Goal: Use online tool/utility: Utilize a website feature to perform a specific function

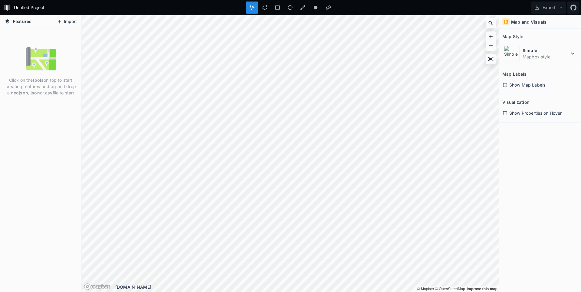
click at [71, 20] on button "Import" at bounding box center [67, 22] width 26 height 10
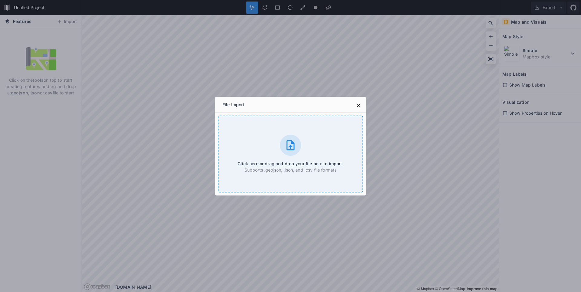
click at [279, 142] on div "Click here or drag and drop your file here to import. Supports .geojson, .json,…" at bounding box center [290, 154] width 145 height 77
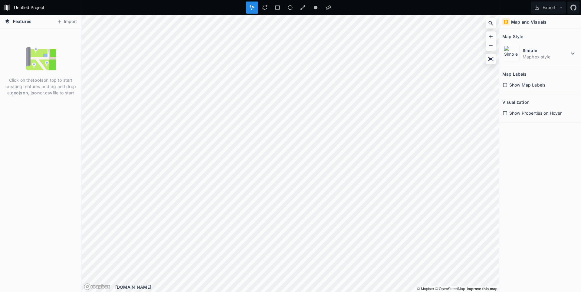
click at [27, 128] on div "Click on the tools on top to start creating features or drag and drop a .geojso…" at bounding box center [40, 160] width 81 height 264
click at [67, 23] on button "Import" at bounding box center [67, 22] width 26 height 10
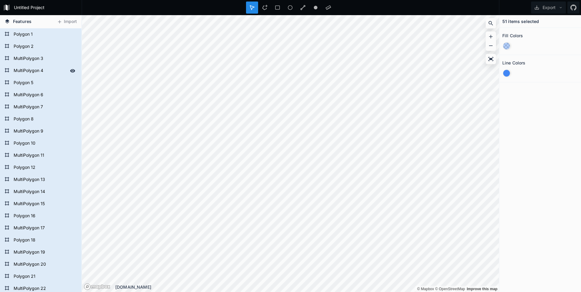
click at [38, 71] on form "MultiPolygon 4" at bounding box center [40, 70] width 57 height 9
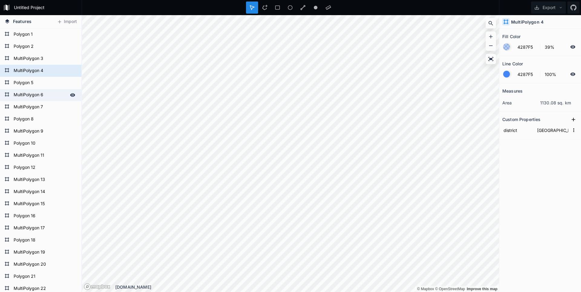
click at [24, 96] on form "MultiPolygon 6" at bounding box center [40, 95] width 57 height 9
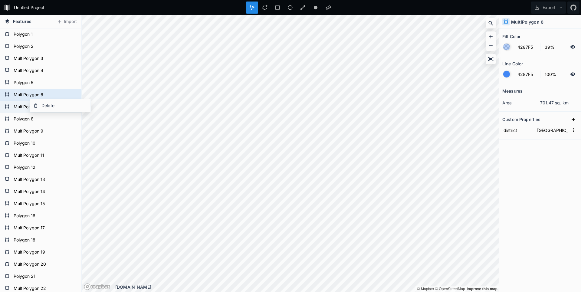
click at [17, 106] on form "MultiPolygon 7" at bounding box center [40, 107] width 57 height 9
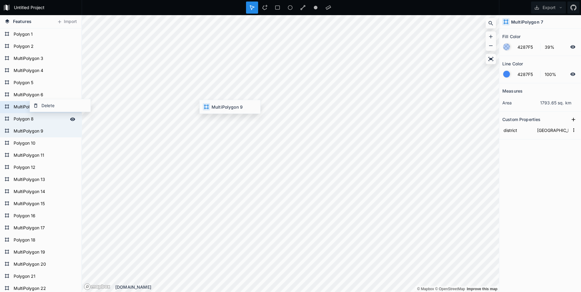
type input "Гумбетовский район"
click at [31, 131] on form "MultiPolygon 9" at bounding box center [40, 131] width 57 height 9
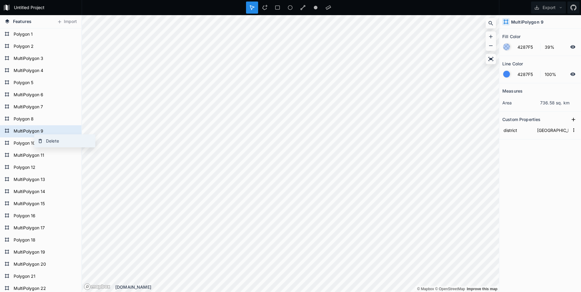
click at [48, 139] on div "Delete" at bounding box center [65, 141] width 61 height 12
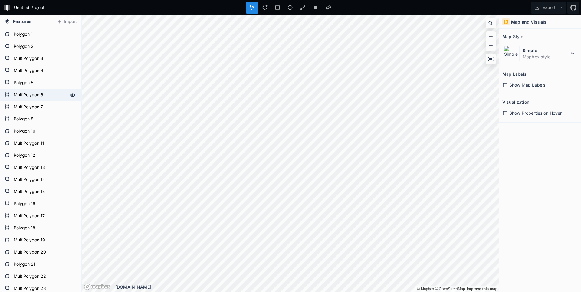
click at [40, 96] on form "MultiPolygon 6" at bounding box center [40, 95] width 57 height 9
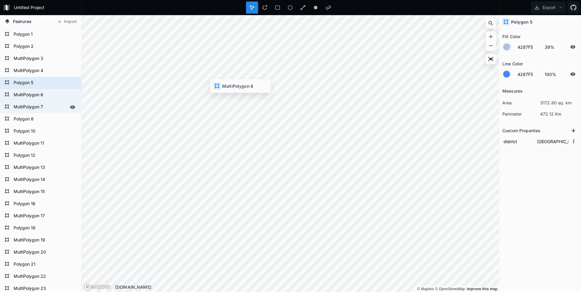
type input "Ботлихский район"
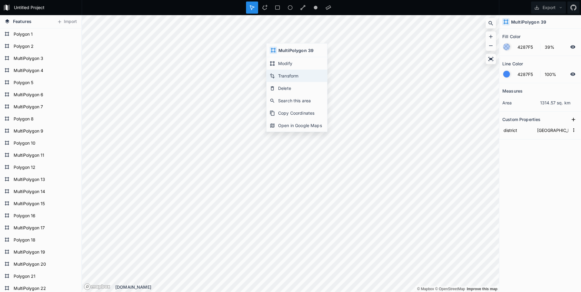
click at [295, 76] on div "Transform" at bounding box center [297, 76] width 61 height 12
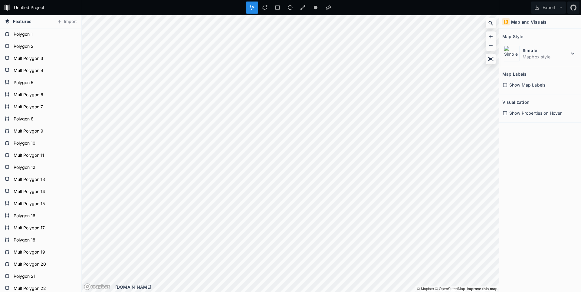
click at [424, 6] on div "Untitled Project Export Features Import MultiPolygon 27 MultiPolygon 26 MultiPo…" at bounding box center [290, 146] width 581 height 292
click at [490, 20] on div "© Mapbox © OpenStreetMap Improve this map © Mapbox © OpenStreetMap Improve this…" at bounding box center [290, 153] width 417 height 277
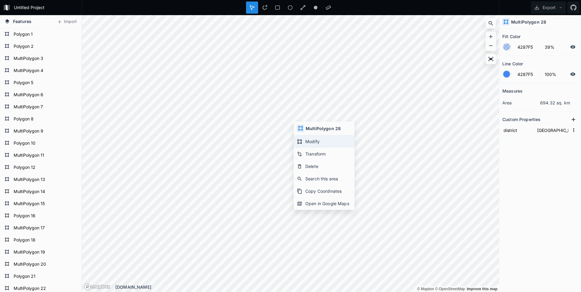
click at [316, 142] on div "Modify" at bounding box center [324, 141] width 61 height 12
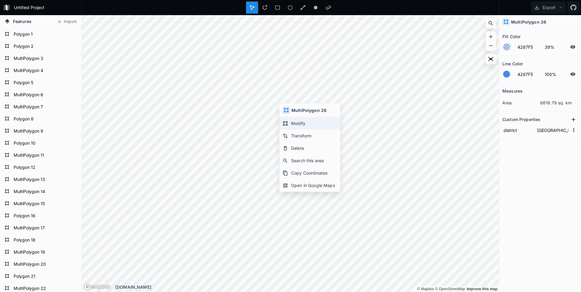
click at [307, 126] on div "Modify" at bounding box center [310, 123] width 61 height 12
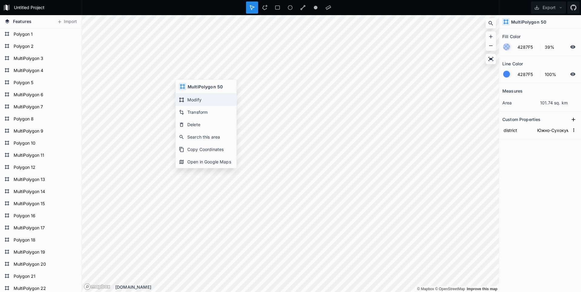
click at [189, 97] on div "Modify" at bounding box center [206, 100] width 61 height 12
type input "Южно-Сухокумск"
click at [191, 102] on div "Modify" at bounding box center [208, 103] width 61 height 12
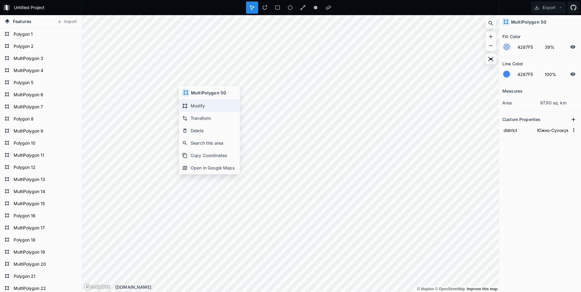
click at [195, 103] on div "Modify" at bounding box center [209, 106] width 61 height 12
type input "Южно-Сухокумск"
click at [184, 90] on div "Modify" at bounding box center [203, 91] width 61 height 12
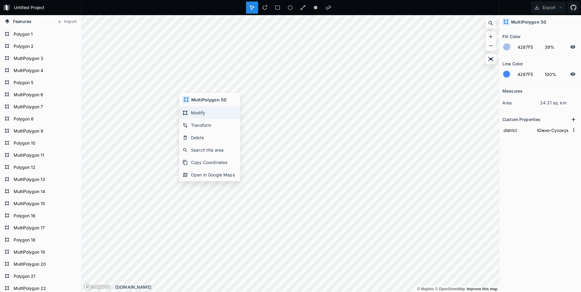
click at [195, 111] on div "Modify" at bounding box center [210, 113] width 61 height 12
click at [170, 109] on div "Modify" at bounding box center [190, 110] width 61 height 12
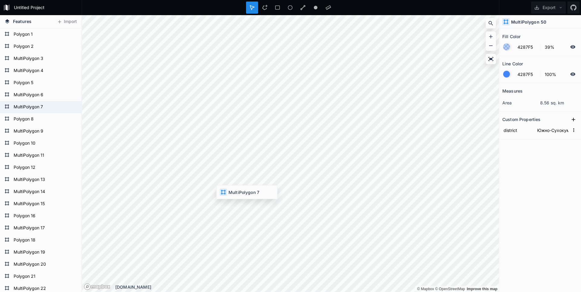
type input "Буйнакский район"
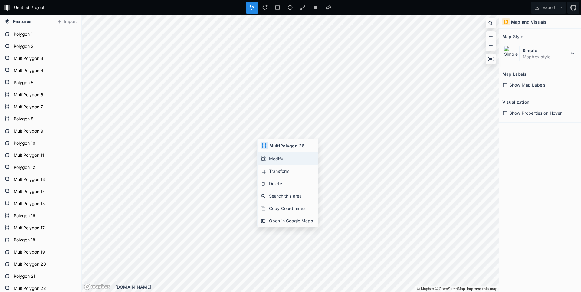
click at [271, 157] on div "Modify" at bounding box center [288, 159] width 61 height 12
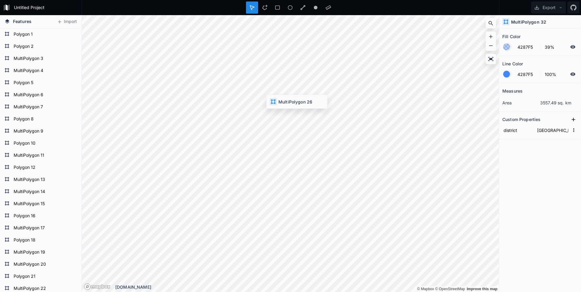
type input "Ногайский район"
click at [502, 129] on section "Custom Properties district Ногайский район" at bounding box center [541, 126] width 82 height 28
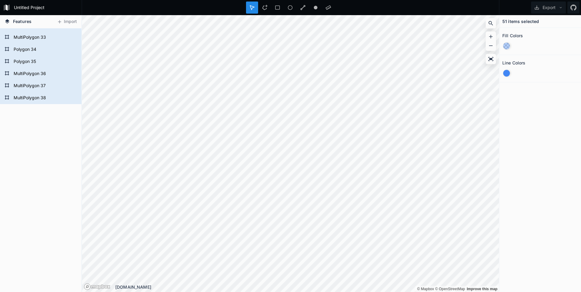
scroll to position [445, 0]
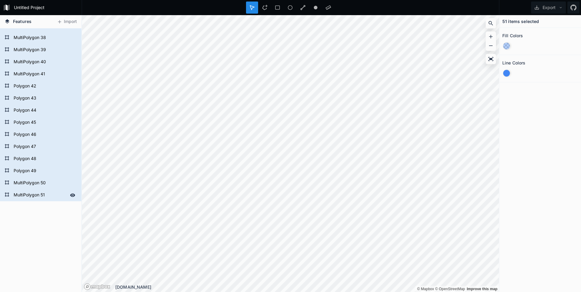
click at [33, 197] on form "MultiPolygon 51" at bounding box center [40, 195] width 57 height 9
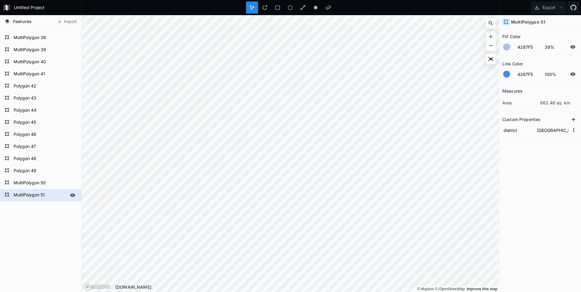
click at [8, 196] on icon at bounding box center [7, 194] width 5 height 5
click at [37, 185] on form "MultiPolygon 50" at bounding box center [40, 183] width 57 height 9
type input "Южно-Сухокумск"
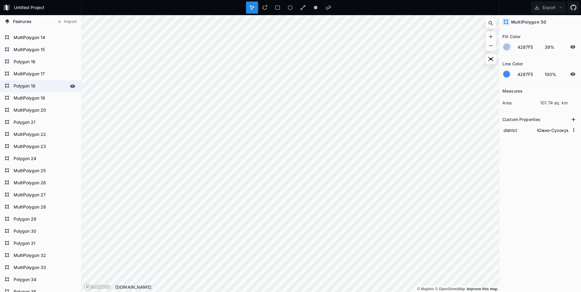
scroll to position [0, 0]
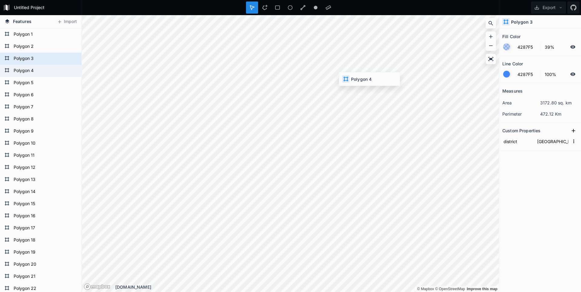
type input "Кизлярский район"
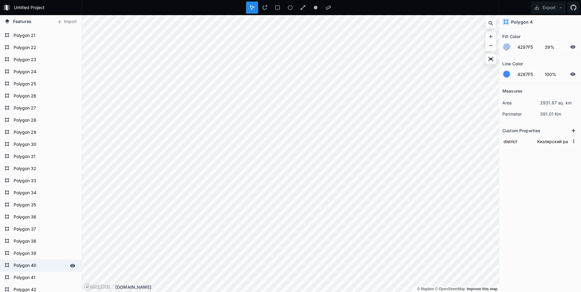
scroll to position [291, 0]
click at [273, 148] on div "Modify" at bounding box center [288, 148] width 61 height 12
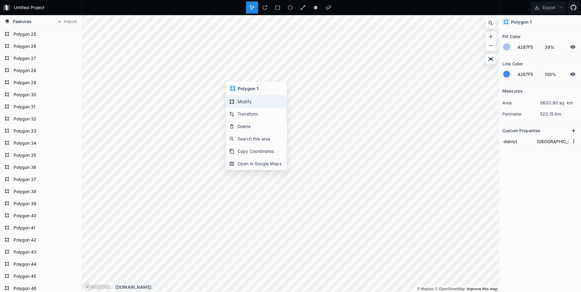
click at [252, 102] on div "Modify" at bounding box center [256, 101] width 61 height 12
click at [262, 114] on div "Modify" at bounding box center [278, 114] width 61 height 12
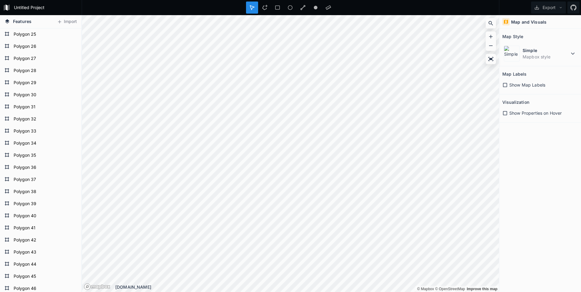
click at [134, 292] on html "Untitled Project Export Features Import Polygon 48 Polygon 47 Polygon 46 Polygo…" at bounding box center [290, 146] width 581 height 292
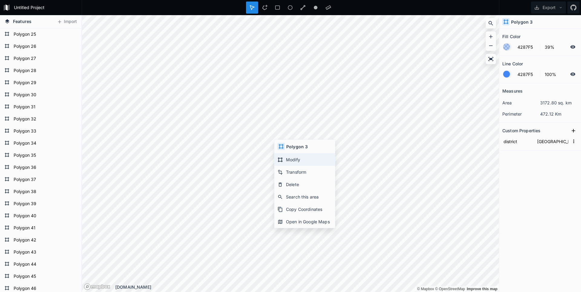
click at [287, 157] on div "Modify" at bounding box center [305, 160] width 61 height 12
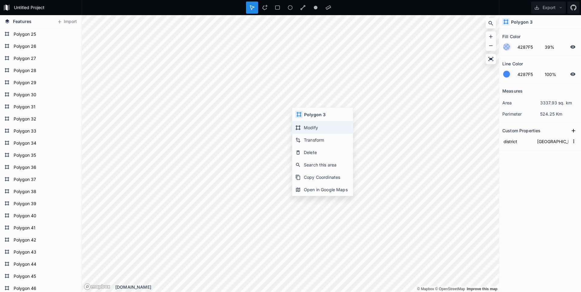
click at [306, 124] on div "Modify" at bounding box center [322, 127] width 61 height 12
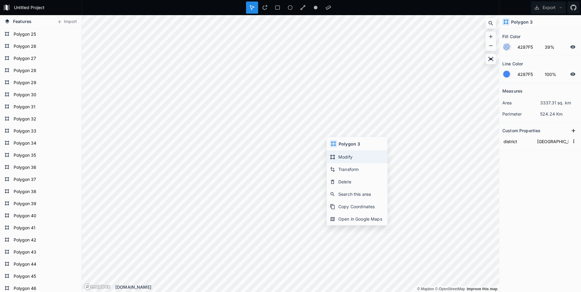
click at [345, 155] on div "Modify" at bounding box center [357, 157] width 61 height 12
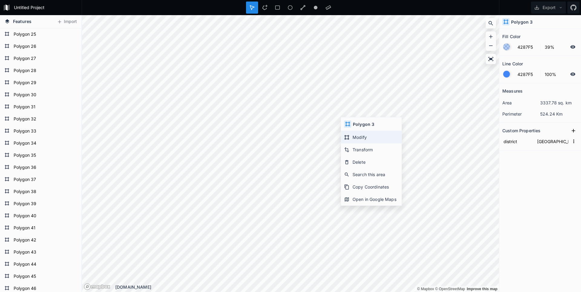
click at [349, 139] on icon at bounding box center [347, 137] width 5 height 5
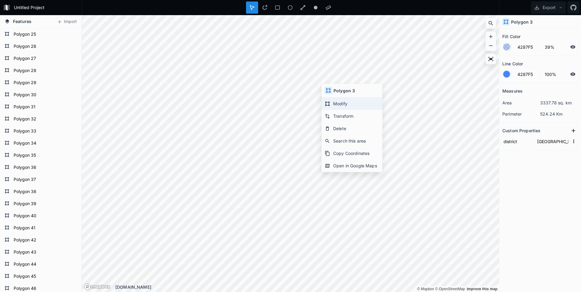
click at [329, 101] on icon at bounding box center [327, 103] width 5 height 5
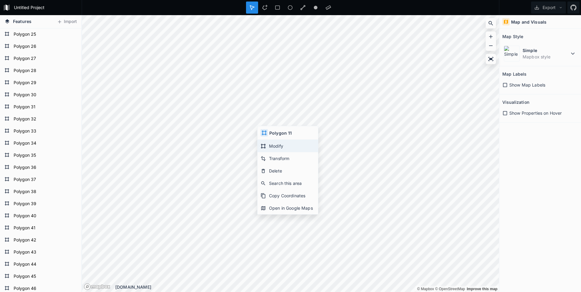
click at [278, 146] on div "Modify" at bounding box center [288, 146] width 61 height 12
click at [552, 8] on button "Export" at bounding box center [548, 8] width 35 height 12
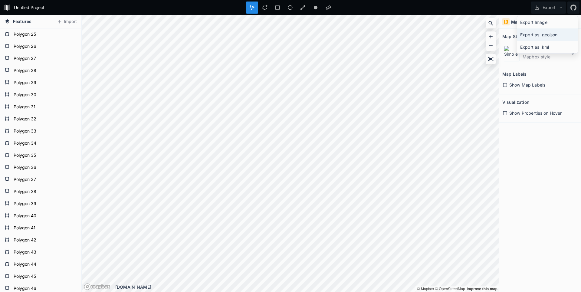
click at [540, 35] on div "Export as .geojson" at bounding box center [547, 34] width 61 height 12
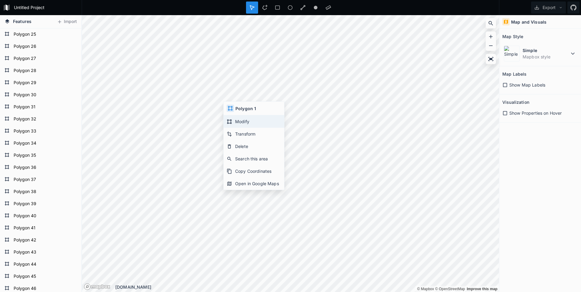
click at [237, 122] on div "Modify" at bounding box center [254, 121] width 61 height 12
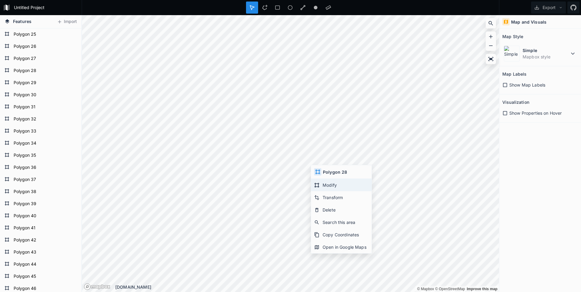
click at [330, 183] on div "Modify" at bounding box center [341, 185] width 61 height 12
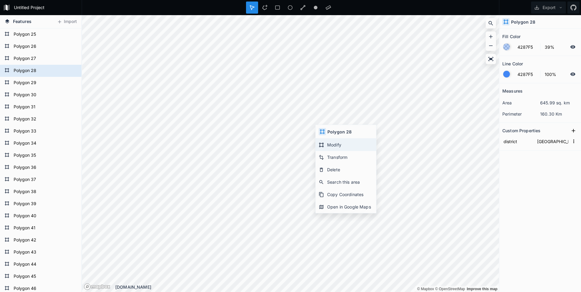
click at [332, 145] on div "Modify" at bounding box center [346, 145] width 61 height 12
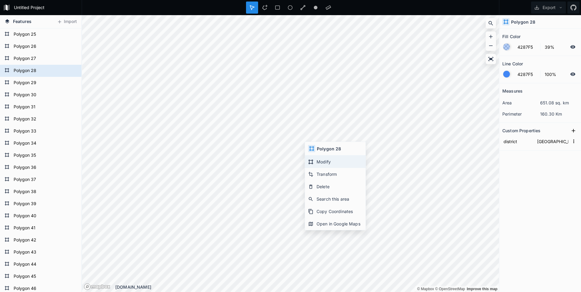
click at [313, 160] on icon at bounding box center [311, 162] width 5 height 5
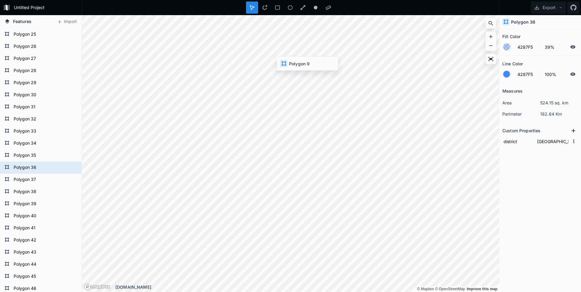
type input "[GEOGRAPHIC_DATA]"
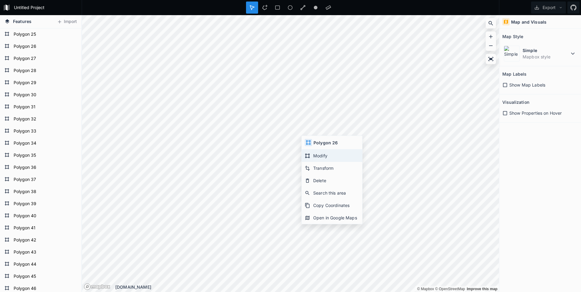
click at [317, 153] on div "Modify" at bounding box center [332, 156] width 61 height 12
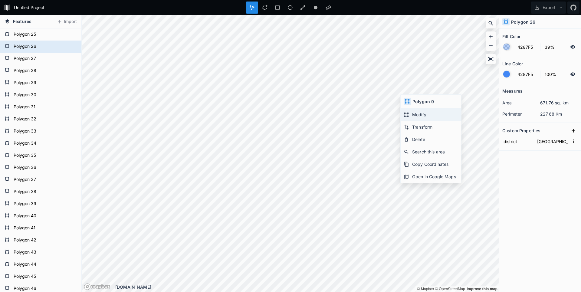
click at [416, 112] on div "Modify" at bounding box center [431, 114] width 61 height 12
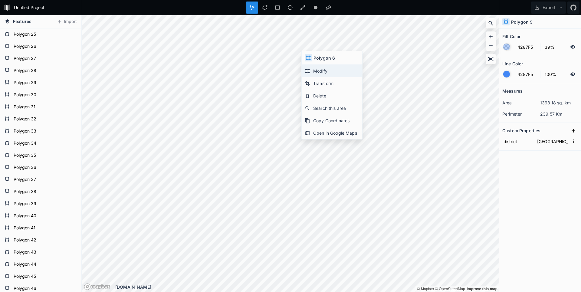
click at [319, 71] on div "Modify" at bounding box center [332, 71] width 61 height 12
type input "[GEOGRAPHIC_DATA]"
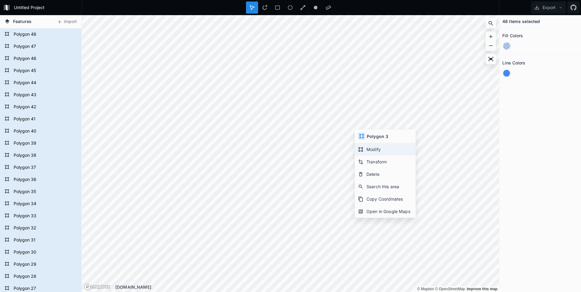
click at [365, 148] on div "Modify" at bounding box center [385, 149] width 61 height 12
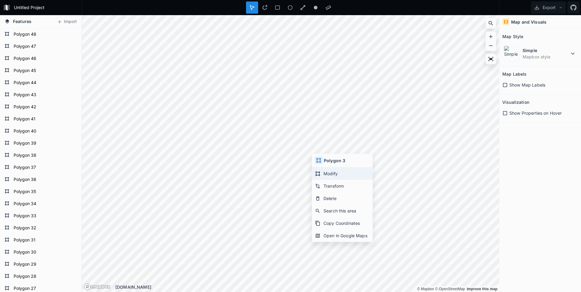
click at [324, 172] on div "Modify" at bounding box center [342, 173] width 61 height 12
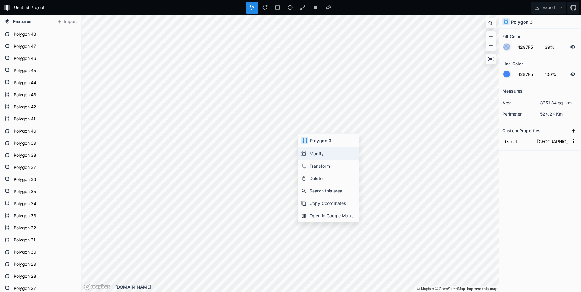
click at [308, 150] on div "Modify" at bounding box center [328, 153] width 61 height 12
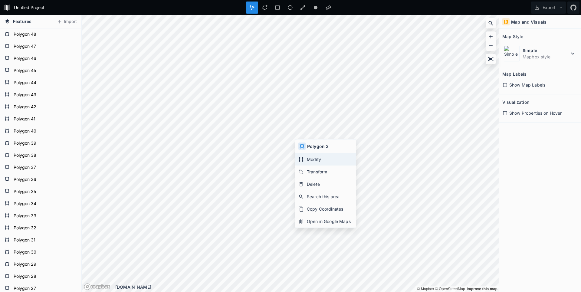
click at [306, 160] on div "Modify" at bounding box center [326, 159] width 61 height 12
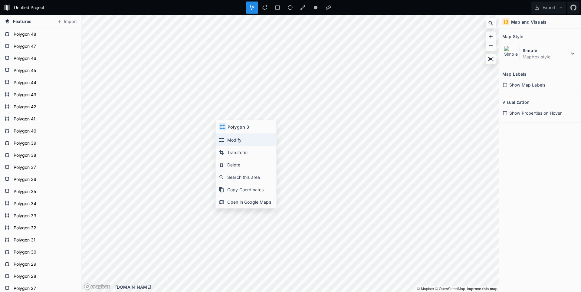
click at [227, 142] on div "Modify" at bounding box center [246, 140] width 61 height 12
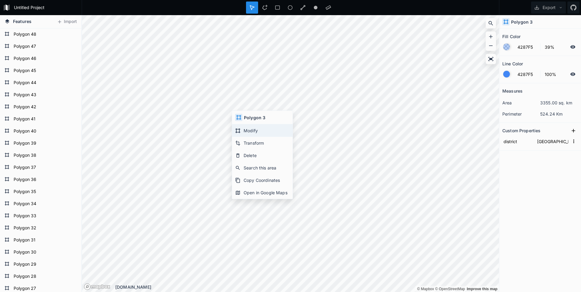
click at [242, 127] on div "Modify" at bounding box center [262, 130] width 61 height 12
click at [240, 125] on div "Modify" at bounding box center [262, 130] width 61 height 12
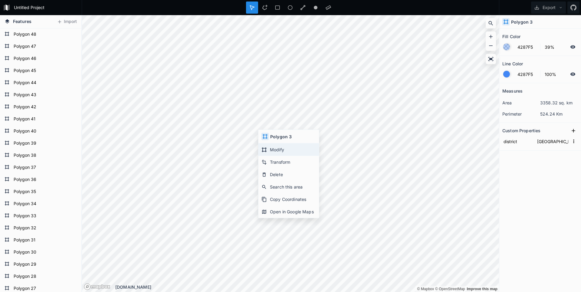
click at [274, 145] on div "Modify" at bounding box center [289, 150] width 61 height 12
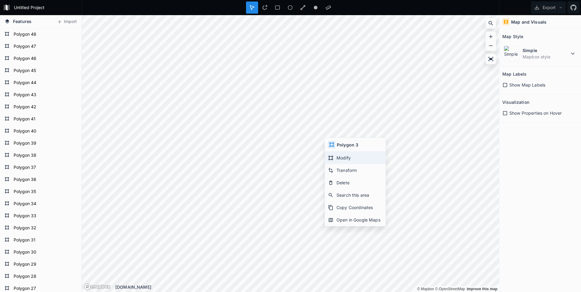
click at [330, 156] on icon at bounding box center [331, 158] width 5 height 5
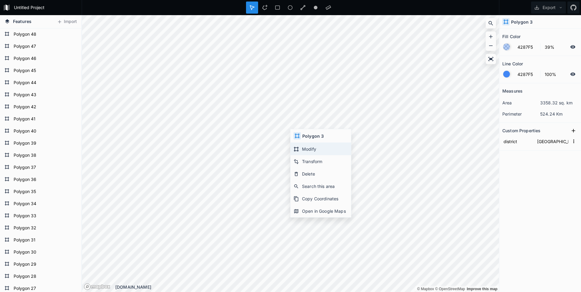
click at [294, 150] on icon at bounding box center [296, 149] width 5 height 5
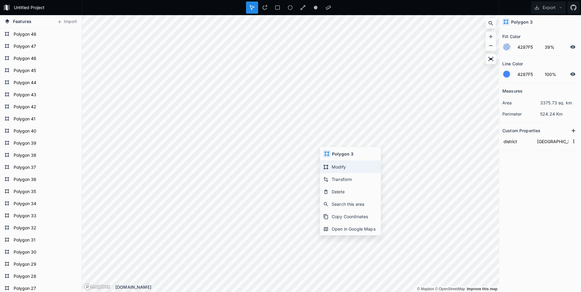
click at [331, 164] on div "Modify" at bounding box center [350, 167] width 61 height 12
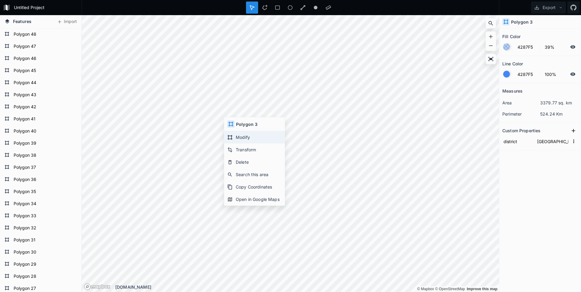
click at [236, 134] on div "Modify" at bounding box center [254, 137] width 61 height 12
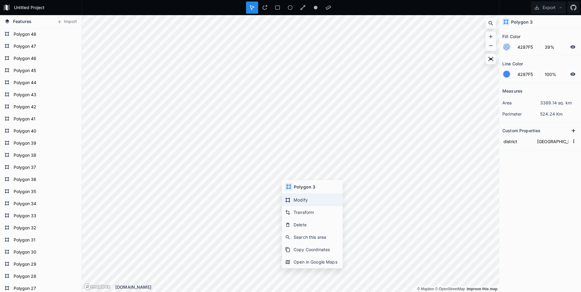
click at [292, 200] on div "Modify" at bounding box center [312, 200] width 61 height 12
type input "Хасавюртовский район"
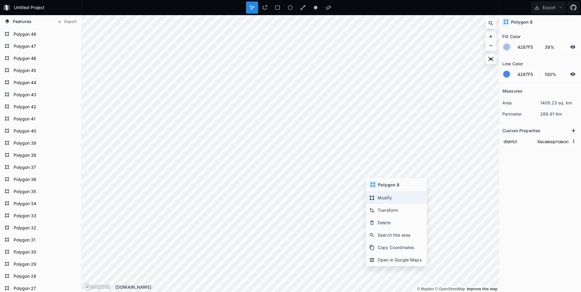
click at [386, 198] on div "Modify" at bounding box center [396, 198] width 61 height 12
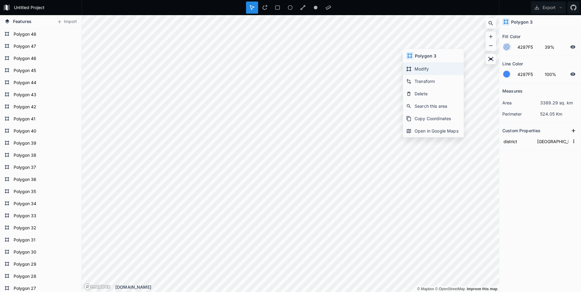
click at [416, 65] on div "Modify" at bounding box center [433, 69] width 61 height 12
type input "[GEOGRAPHIC_DATA]"
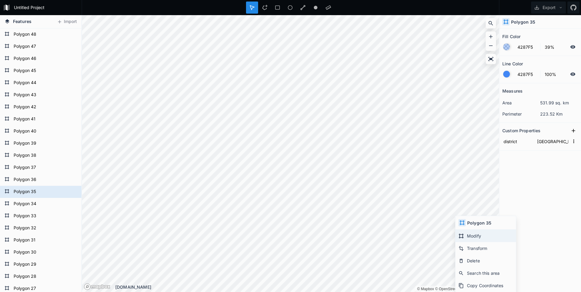
click at [485, 240] on div "Modify" at bounding box center [486, 236] width 61 height 12
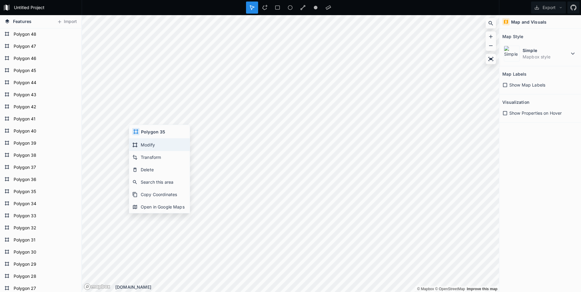
click at [139, 141] on div "Modify" at bounding box center [159, 145] width 61 height 12
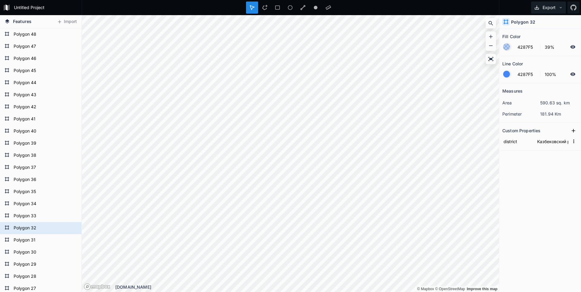
click at [552, 10] on button "Export" at bounding box center [548, 8] width 35 height 12
click at [543, 33] on div "Export as .geojson" at bounding box center [547, 34] width 61 height 12
type input "[GEOGRAPHIC_DATA]"
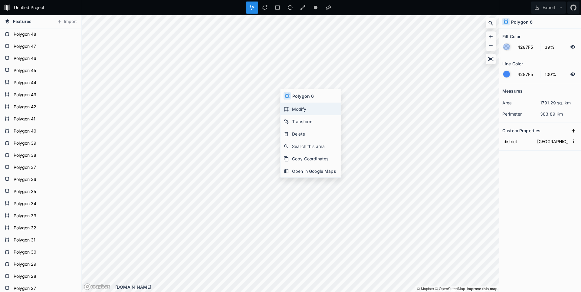
click at [304, 111] on div "Modify" at bounding box center [311, 109] width 61 height 12
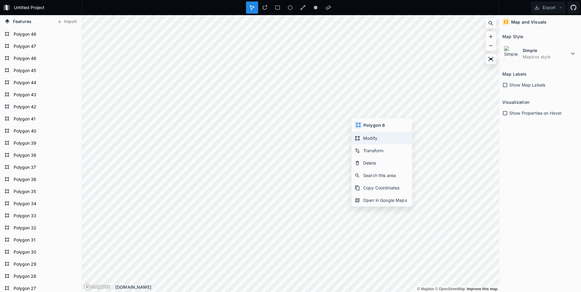
click at [360, 138] on icon at bounding box center [357, 138] width 5 height 5
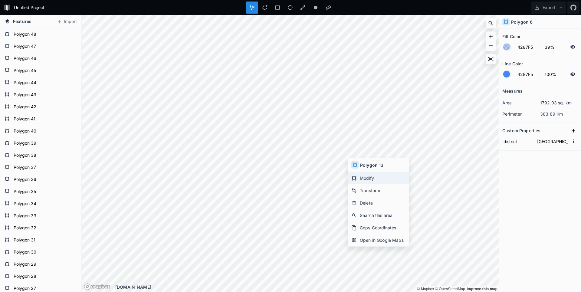
click at [365, 176] on div "Modify" at bounding box center [378, 178] width 61 height 12
type input "[GEOGRAPHIC_DATA]"
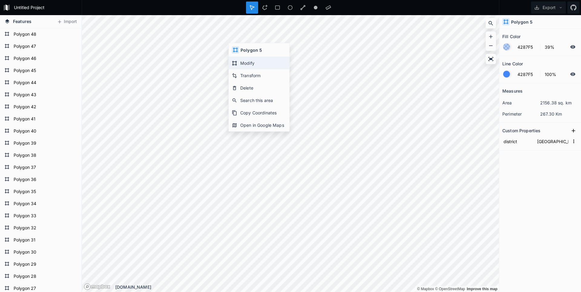
click at [244, 60] on div "Modify" at bounding box center [259, 63] width 61 height 12
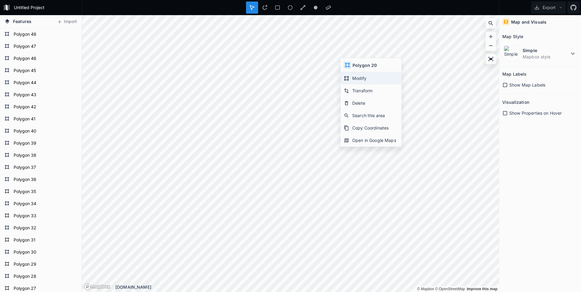
click at [367, 77] on div "Modify" at bounding box center [371, 78] width 61 height 12
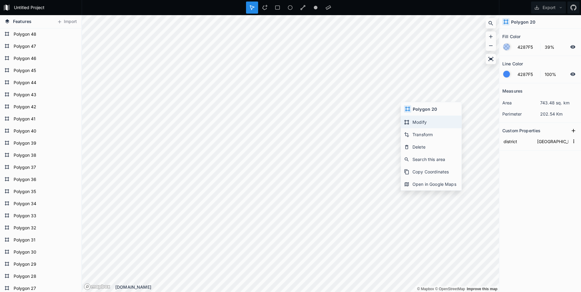
click at [413, 119] on div "Modify" at bounding box center [431, 122] width 61 height 12
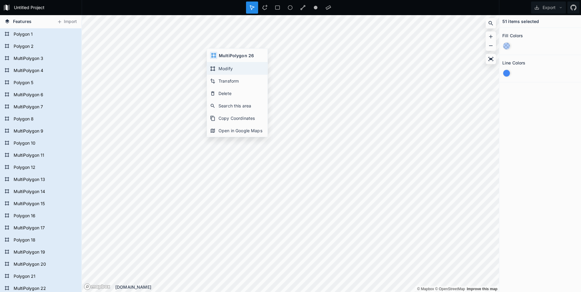
click at [224, 69] on div "Modify" at bounding box center [237, 68] width 61 height 12
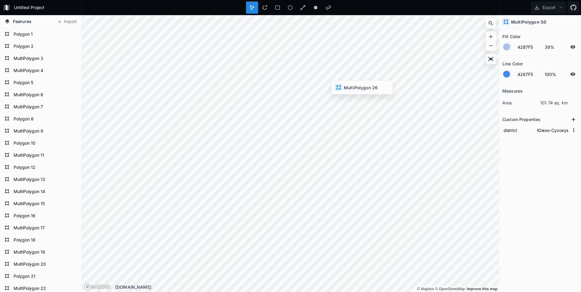
type input "[GEOGRAPHIC_DATA]"
click at [318, 137] on div "Modify" at bounding box center [336, 137] width 61 height 12
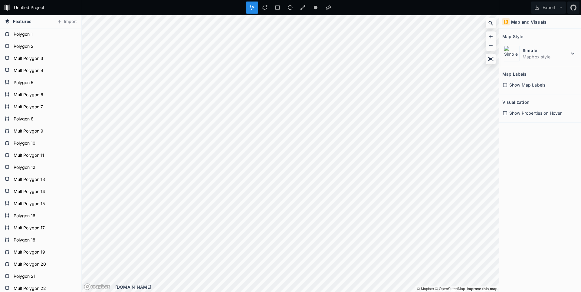
click at [127, 14] on div "Untitled Project Export Features Import MultiPolygon 27 MultiPolygon 26 MultiPo…" at bounding box center [290, 146] width 581 height 292
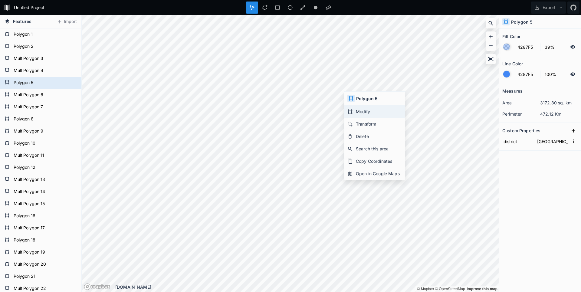
click at [358, 111] on div "Modify" at bounding box center [375, 111] width 61 height 12
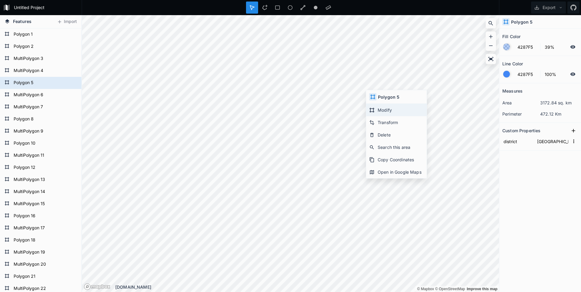
click at [372, 110] on icon at bounding box center [371, 109] width 5 height 5
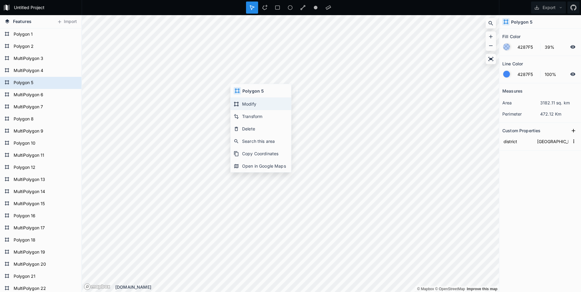
click at [244, 101] on div "Modify" at bounding box center [261, 104] width 61 height 12
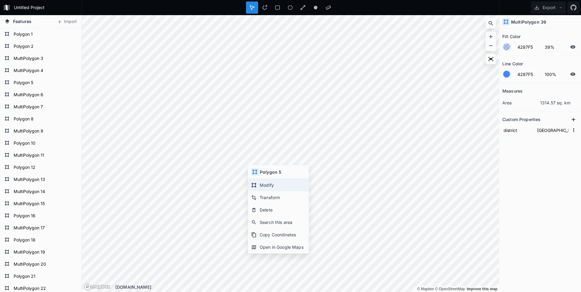
click at [259, 183] on div "Modify" at bounding box center [278, 185] width 61 height 12
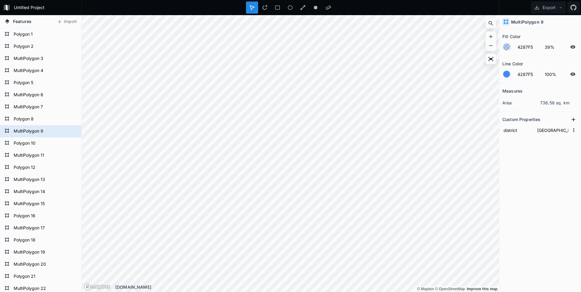
click at [504, 204] on div "Features Import MultiPolygon 27 MultiPolygon 26 MultiPolygon 25 Polygon 24 Mult…" at bounding box center [290, 153] width 581 height 277
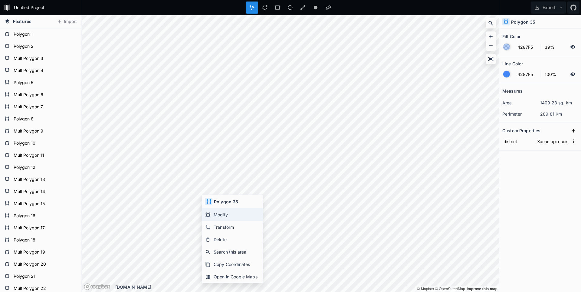
click at [226, 214] on div "Modify" at bounding box center [232, 215] width 61 height 12
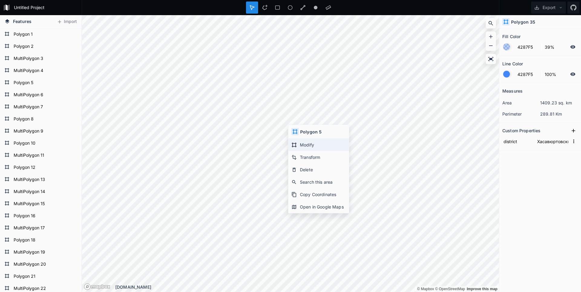
click at [300, 140] on div "Modify" at bounding box center [319, 145] width 61 height 12
type input "[GEOGRAPHIC_DATA]"
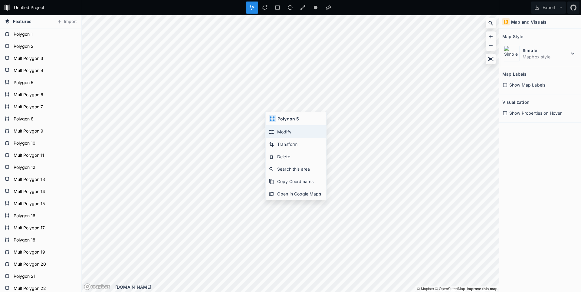
click at [281, 132] on div "Modify" at bounding box center [296, 132] width 61 height 12
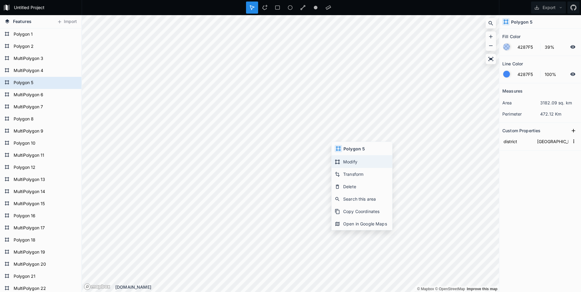
click at [343, 163] on div "Modify" at bounding box center [362, 162] width 61 height 12
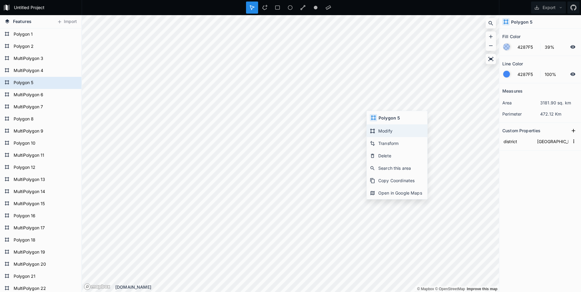
click at [378, 131] on div "Modify" at bounding box center [397, 131] width 61 height 12
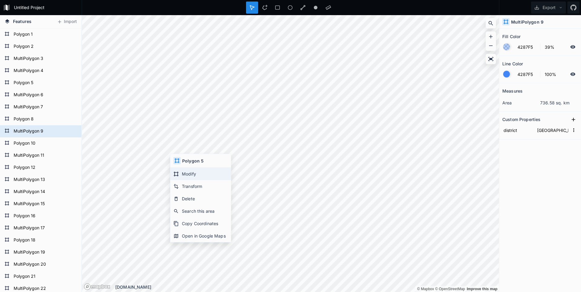
click at [180, 169] on div "Modify" at bounding box center [200, 174] width 61 height 12
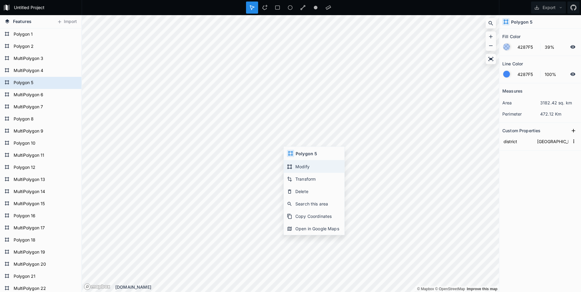
click at [299, 171] on div "Modify" at bounding box center [314, 166] width 61 height 12
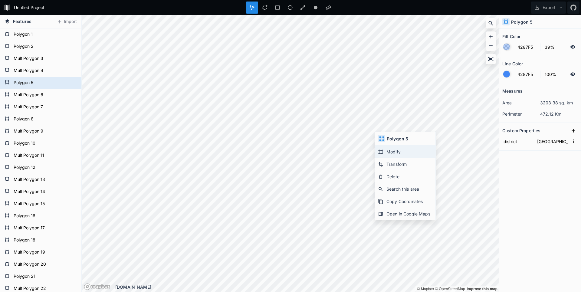
click at [384, 153] on div "Modify" at bounding box center [405, 152] width 61 height 12
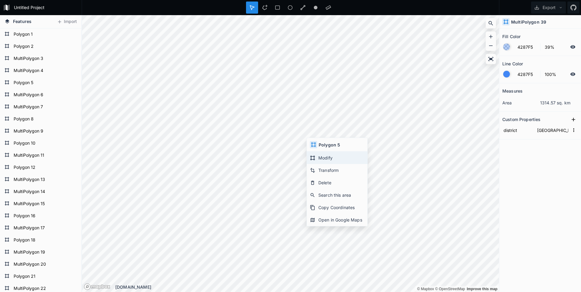
click at [322, 156] on div "Modify" at bounding box center [337, 158] width 61 height 12
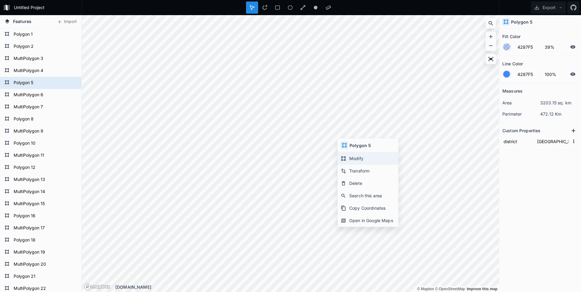
click at [345, 161] on icon at bounding box center [343, 158] width 5 height 5
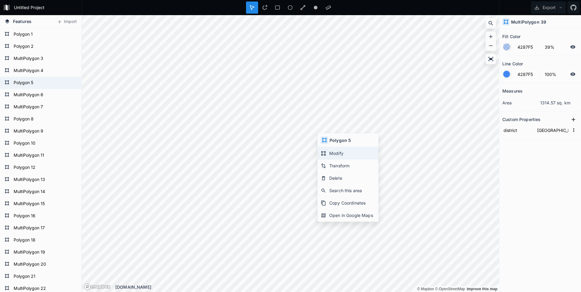
type input "Цунтинский район"
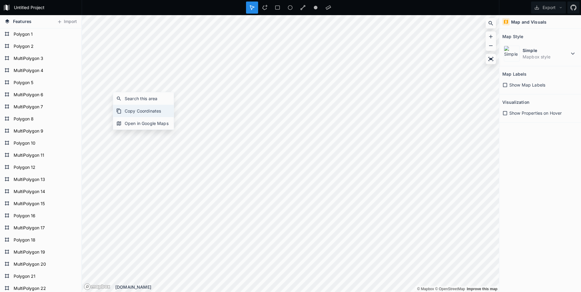
click at [131, 109] on div "Copy Coordinates" at bounding box center [143, 111] width 61 height 12
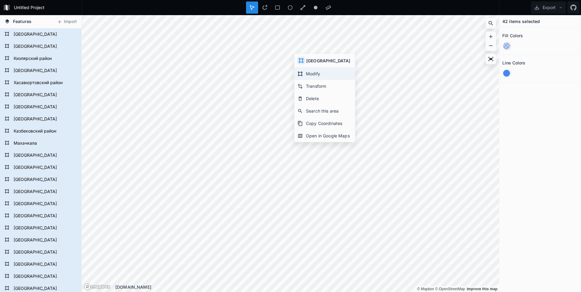
click at [305, 73] on div "Modify" at bounding box center [325, 74] width 61 height 12
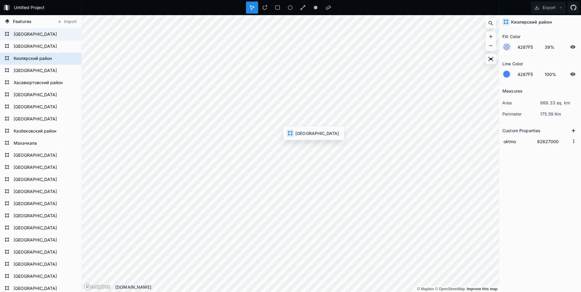
type input "82640000"
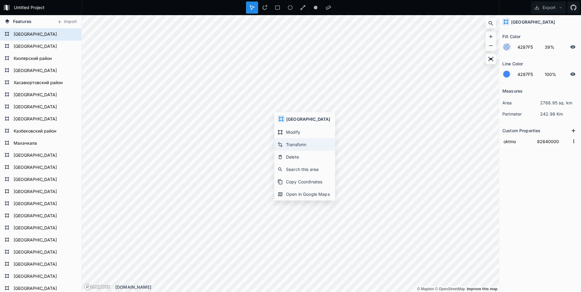
click at [290, 144] on div "Transform" at bounding box center [305, 144] width 61 height 12
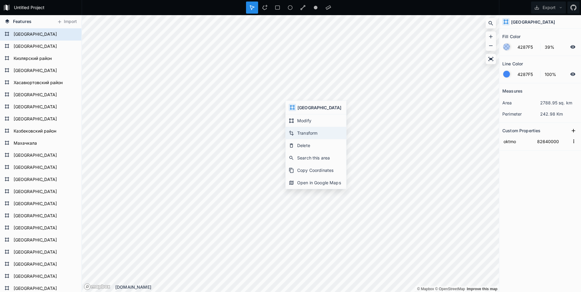
click at [305, 133] on div "Transform" at bounding box center [316, 133] width 61 height 12
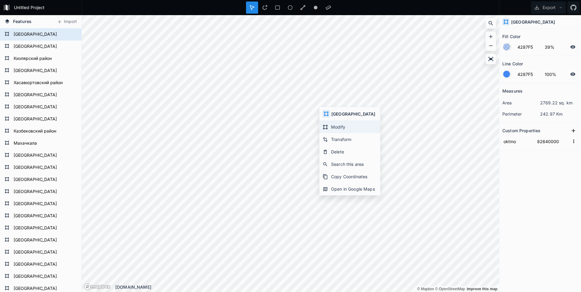
click at [335, 126] on div "Modify" at bounding box center [350, 127] width 61 height 12
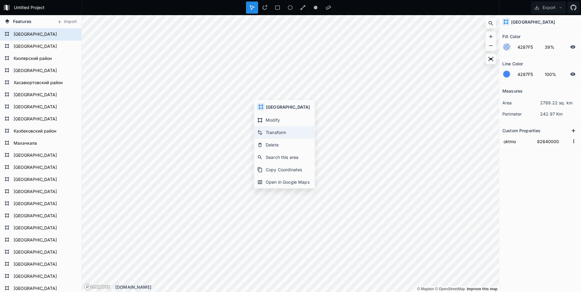
click at [269, 129] on div "Transform" at bounding box center [284, 132] width 61 height 12
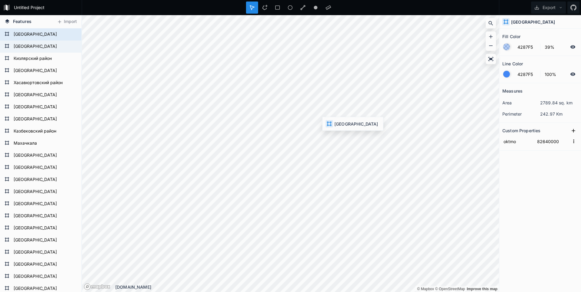
type input "82649000"
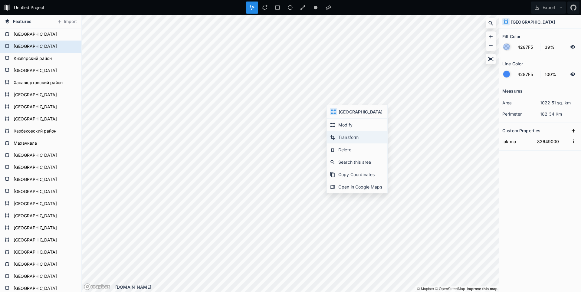
click at [342, 137] on div "Transform" at bounding box center [357, 137] width 61 height 12
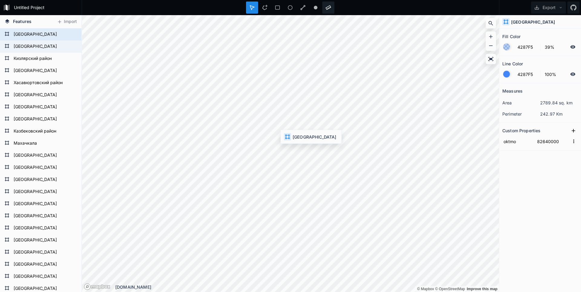
type input "82649000"
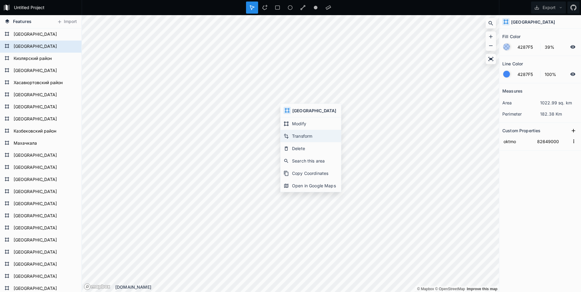
click at [296, 138] on div "Transform" at bounding box center [311, 136] width 61 height 12
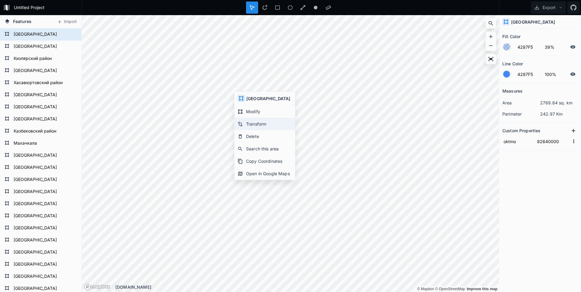
click at [253, 121] on div "Transform" at bounding box center [265, 124] width 61 height 12
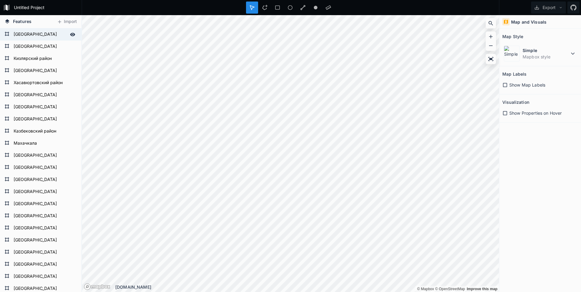
click at [45, 39] on div "[GEOGRAPHIC_DATA]" at bounding box center [40, 34] width 81 height 12
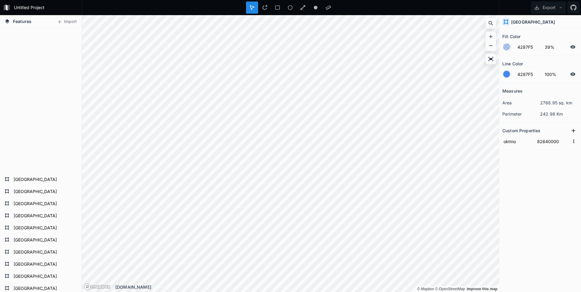
scroll to position [336, 0]
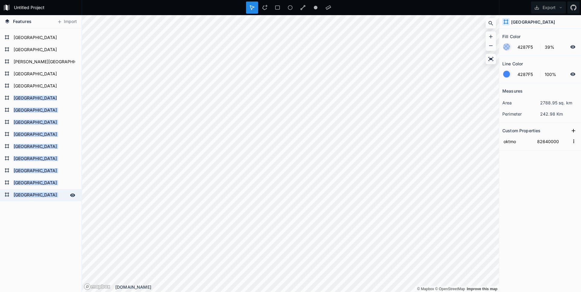
click at [38, 191] on form "[GEOGRAPHIC_DATA]" at bounding box center [40, 195] width 57 height 9
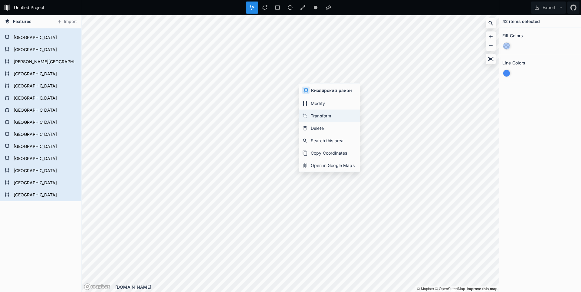
click at [314, 114] on div "Transform" at bounding box center [329, 116] width 61 height 12
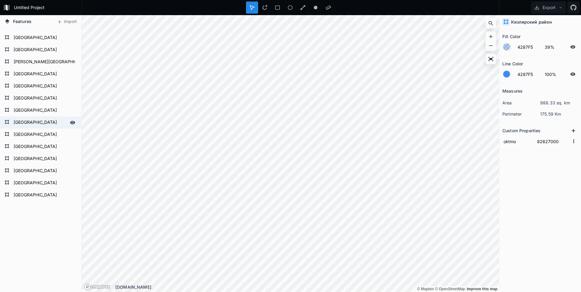
type input "82601000"
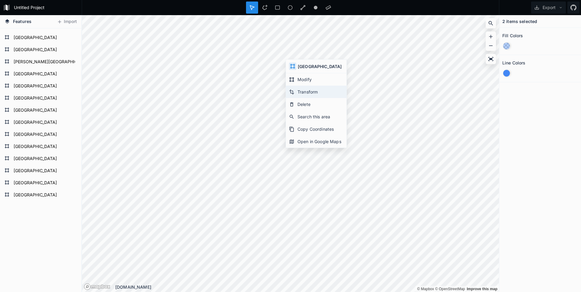
click at [303, 94] on div "Transform" at bounding box center [316, 92] width 61 height 12
